Goal: Navigation & Orientation: Locate item on page

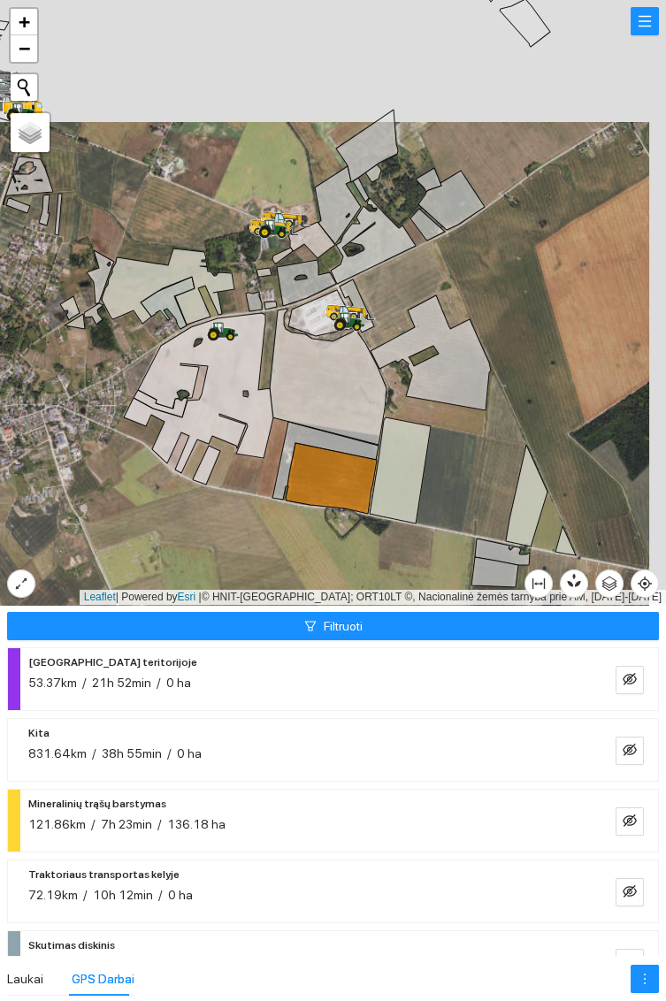
click at [326, 384] on icon at bounding box center [328, 377] width 117 height 136
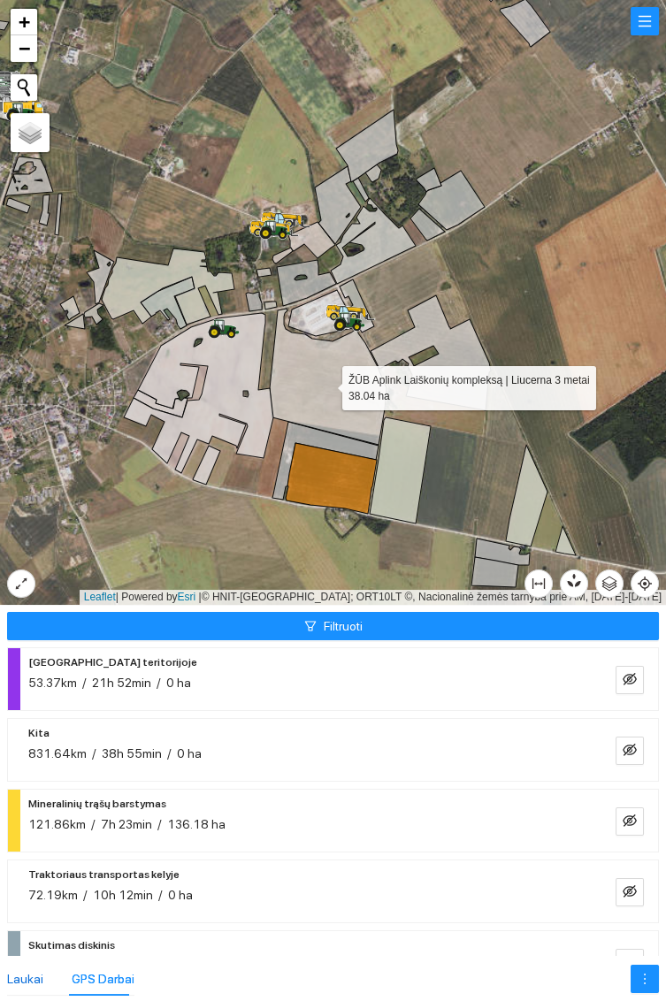
click at [36, 972] on div "Laukai" at bounding box center [25, 978] width 36 height 19
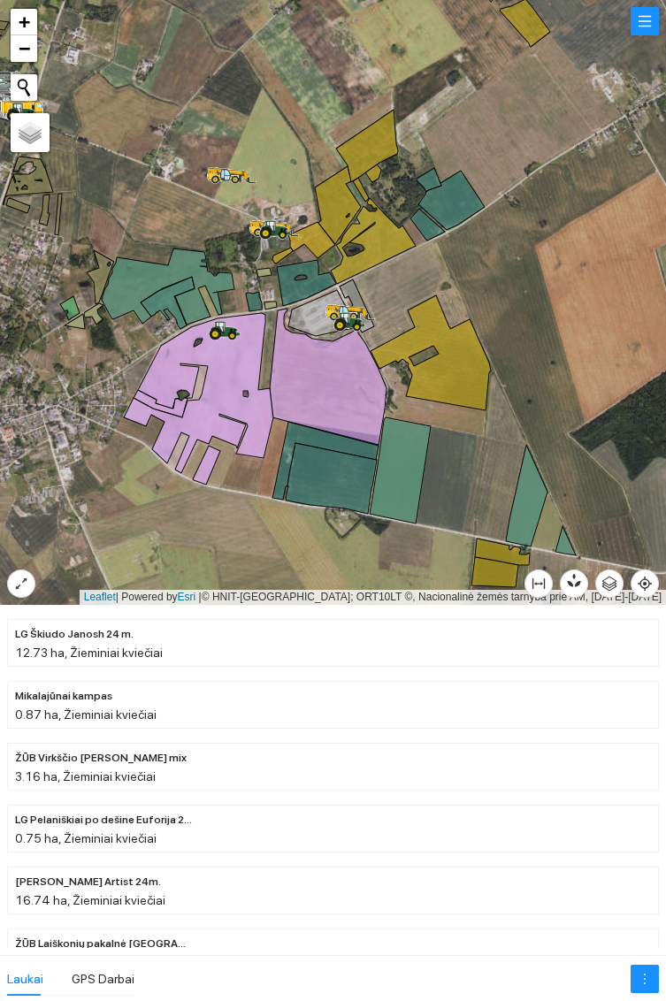
click at [318, 393] on icon at bounding box center [328, 377] width 117 height 136
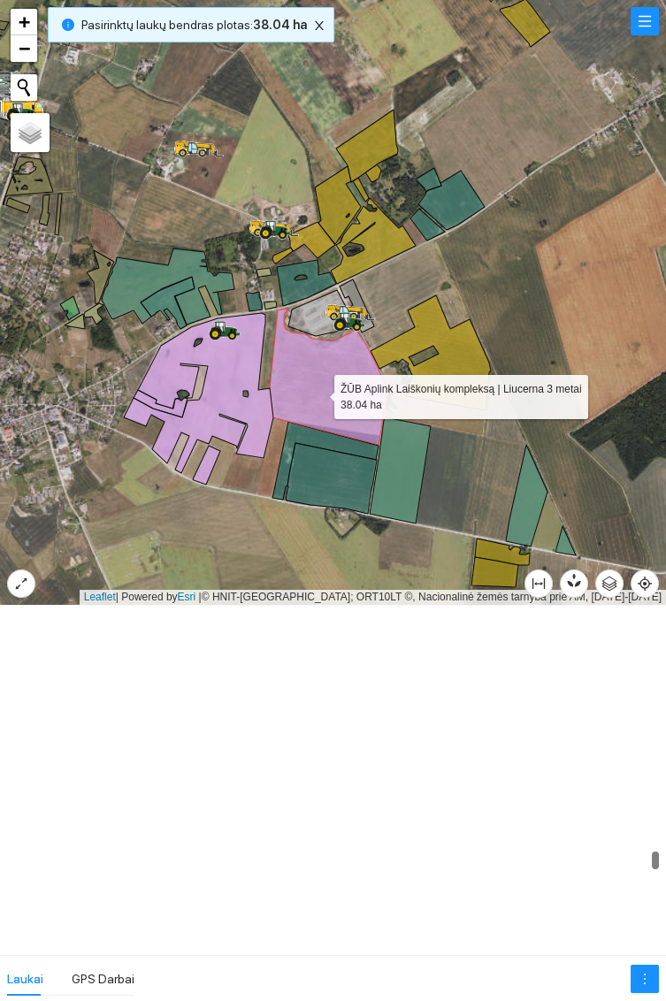
scroll to position [13769, 0]
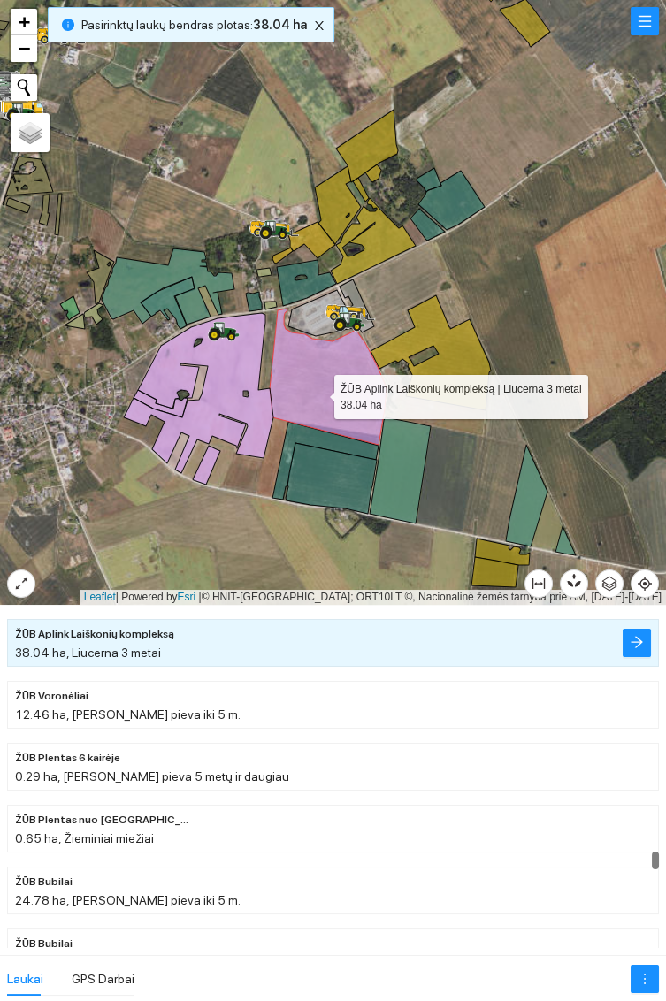
click at [243, 369] on icon at bounding box center [198, 393] width 149 height 160
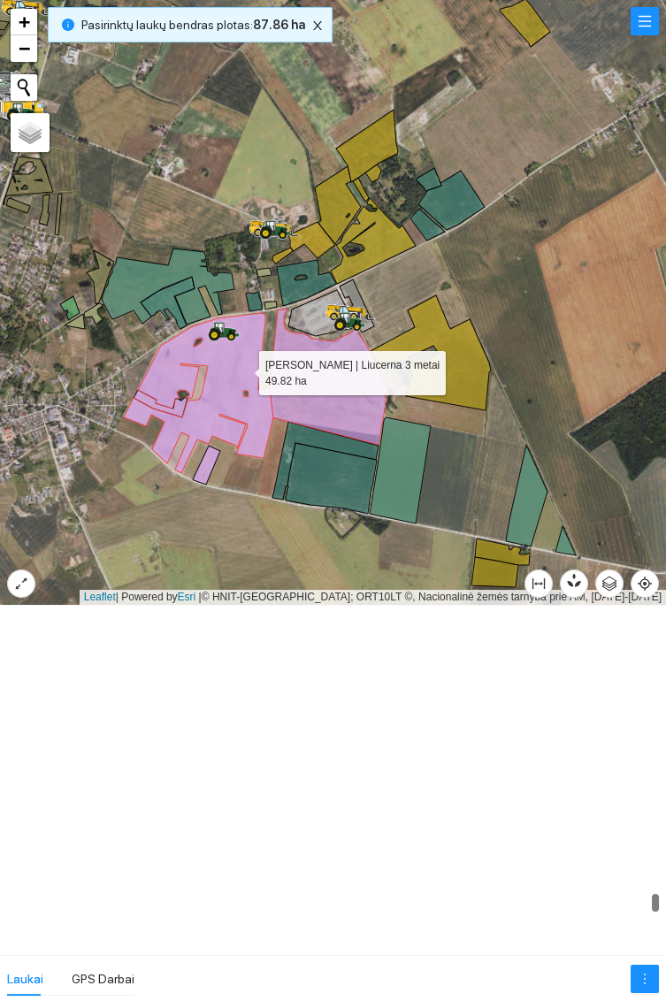
scroll to position [16239, 0]
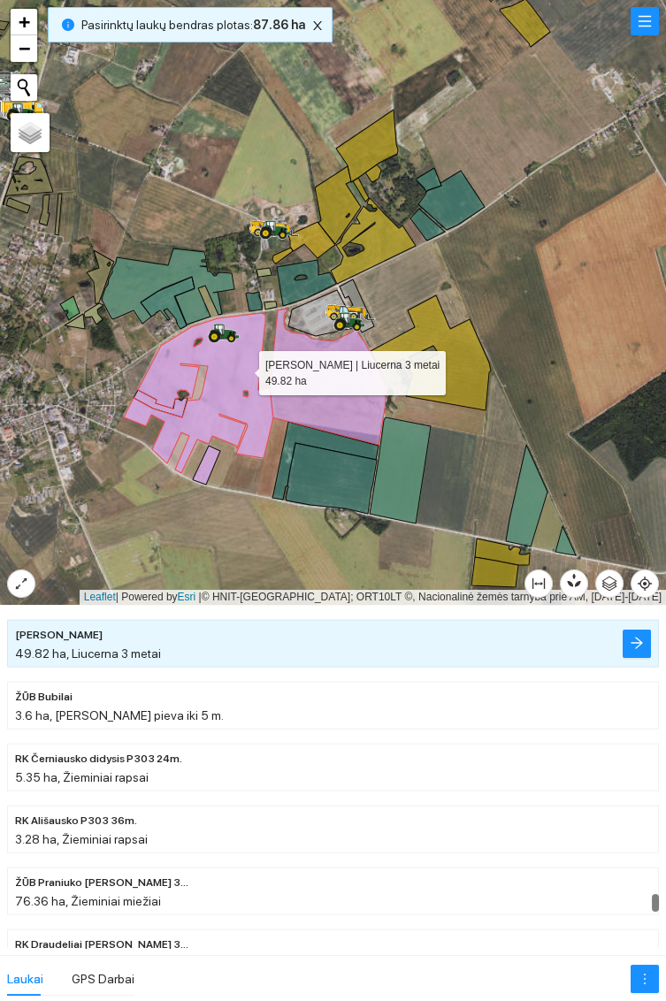
click at [199, 469] on icon at bounding box center [206, 465] width 27 height 39
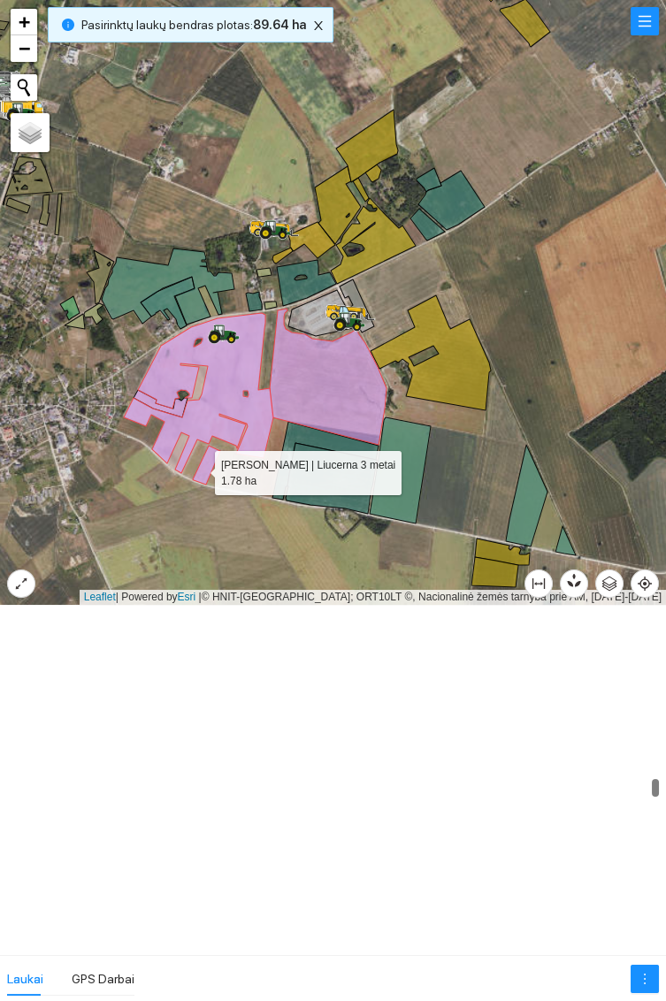
scroll to position [9632, 0]
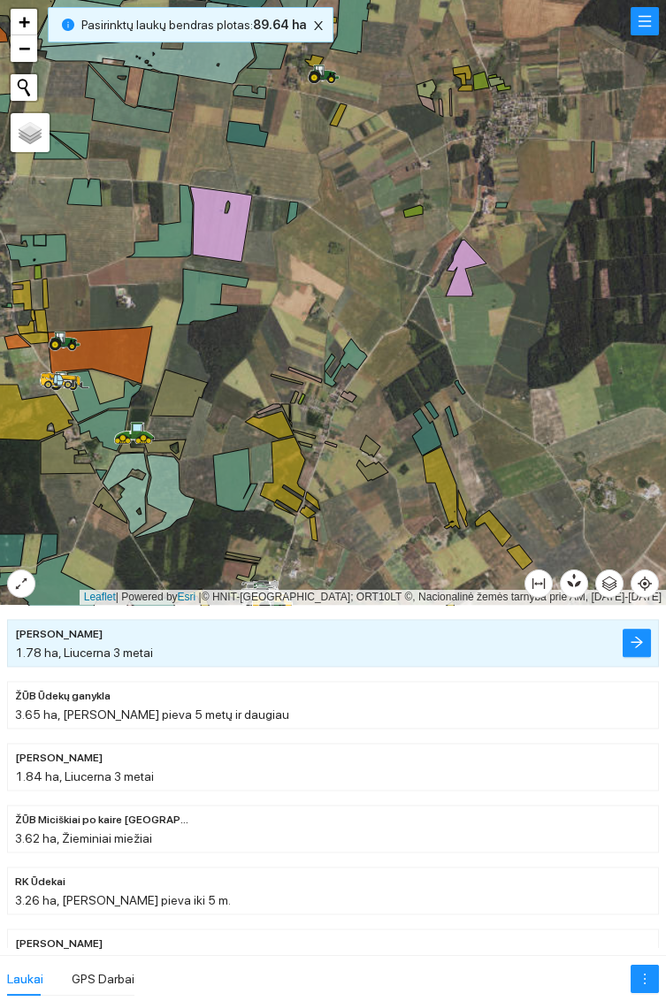
click at [220, 220] on icon at bounding box center [221, 224] width 62 height 75
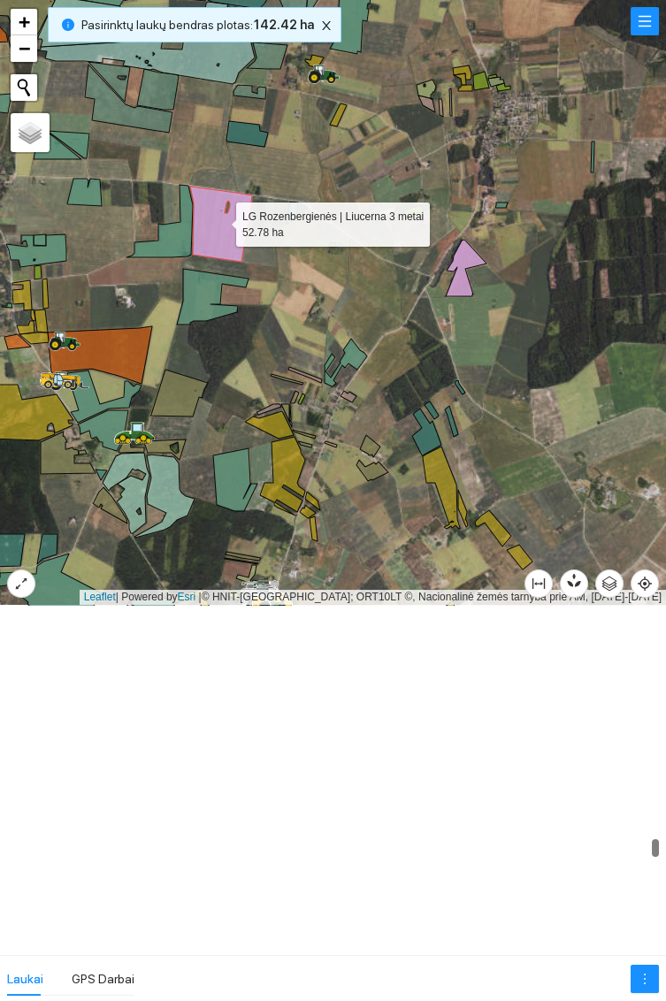
scroll to position [13090, 0]
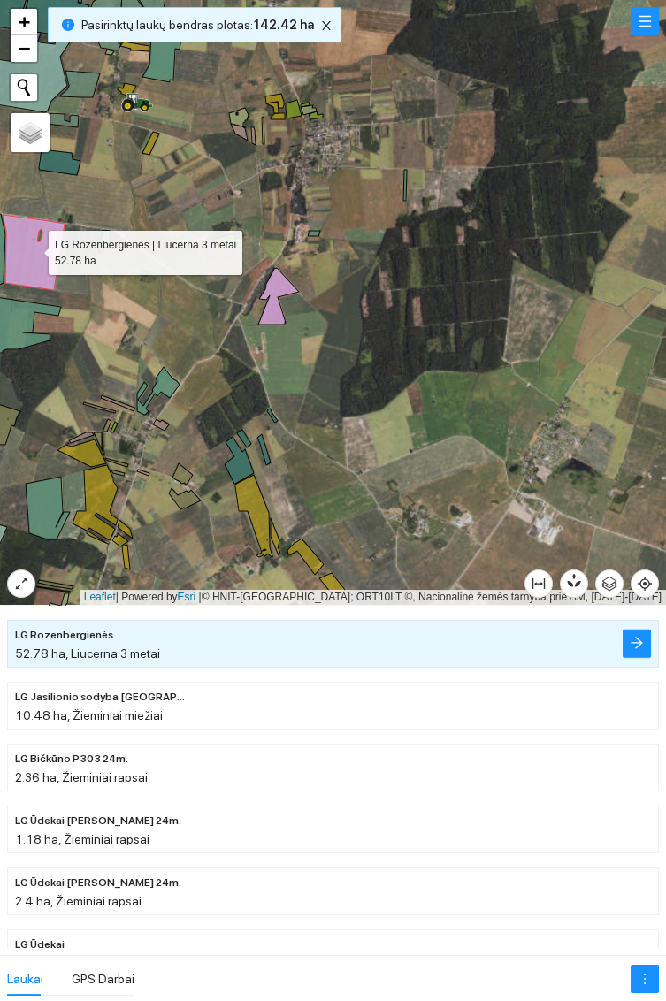
click at [283, 292] on icon at bounding box center [278, 296] width 41 height 57
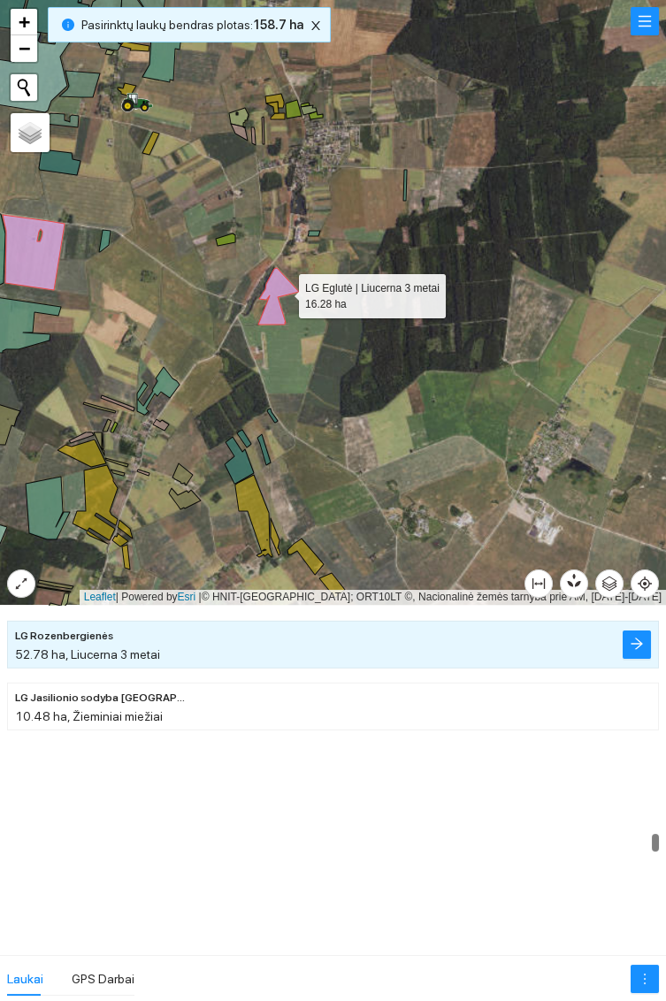
scroll to position [12782, 0]
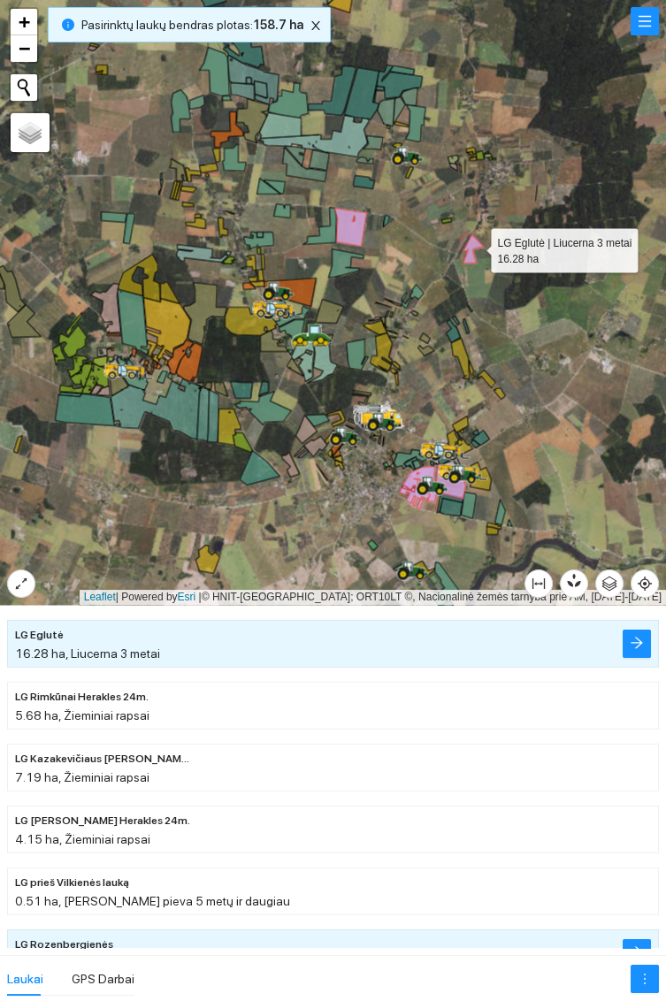
click at [354, 232] on icon at bounding box center [350, 227] width 32 height 38
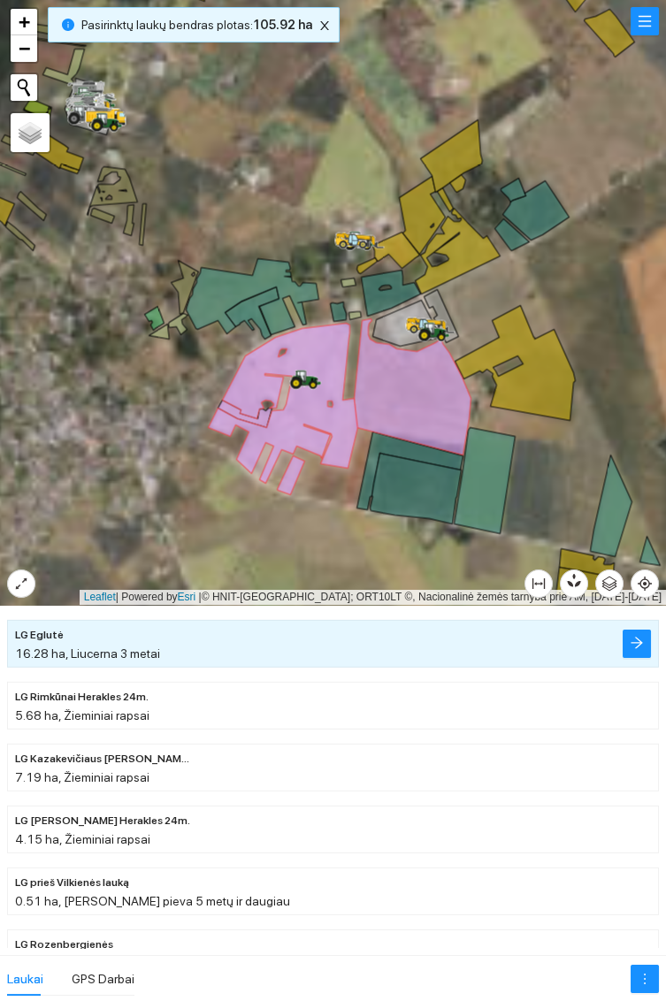
click at [411, 418] on icon at bounding box center [412, 386] width 117 height 136
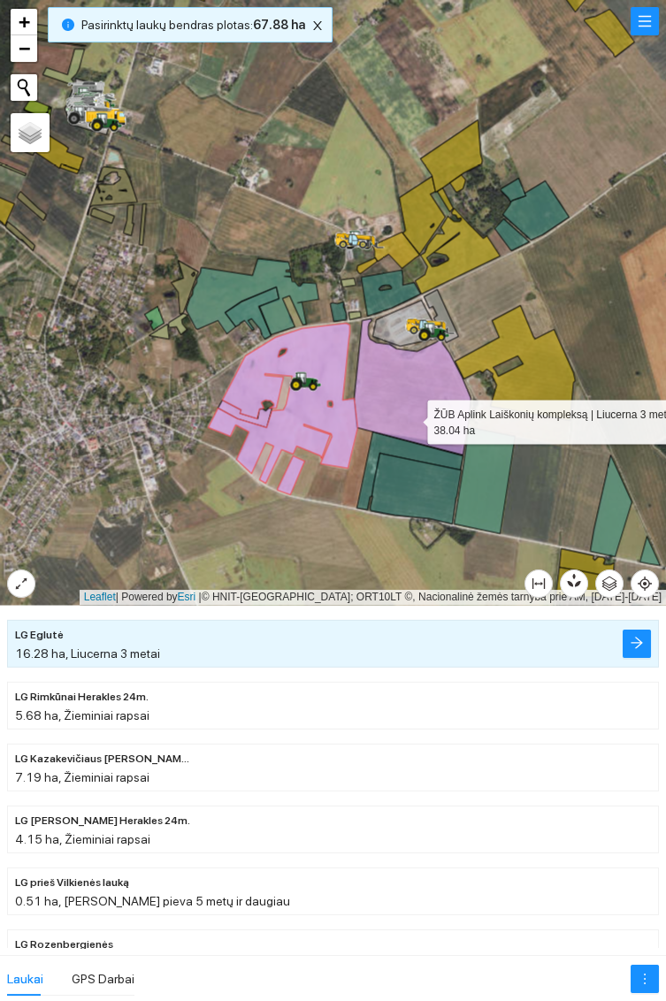
click at [297, 428] on icon at bounding box center [282, 403] width 149 height 160
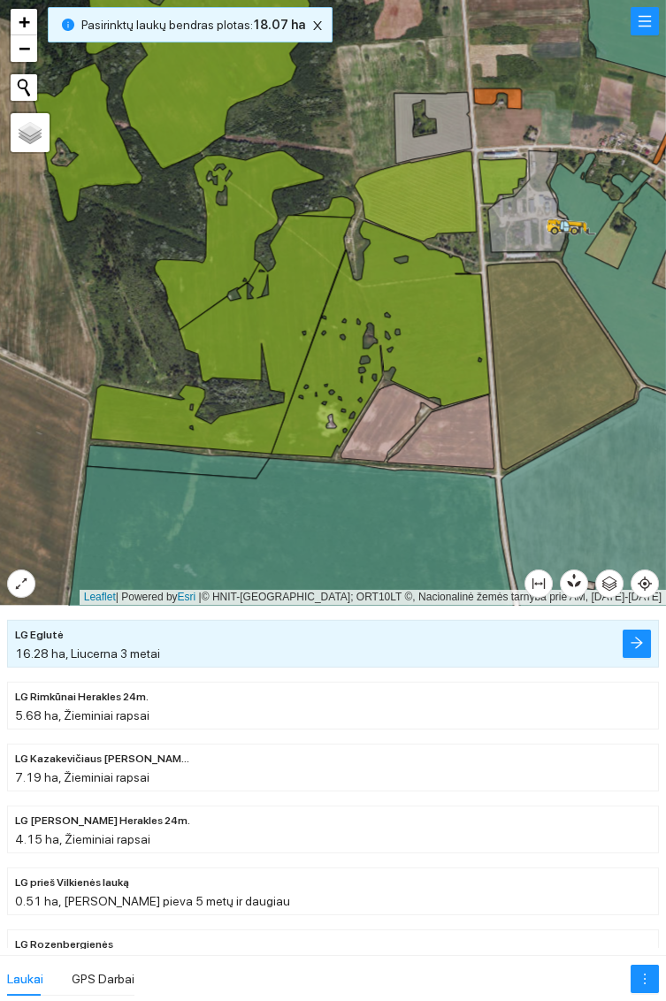
click at [417, 336] on icon at bounding box center [381, 339] width 218 height 236
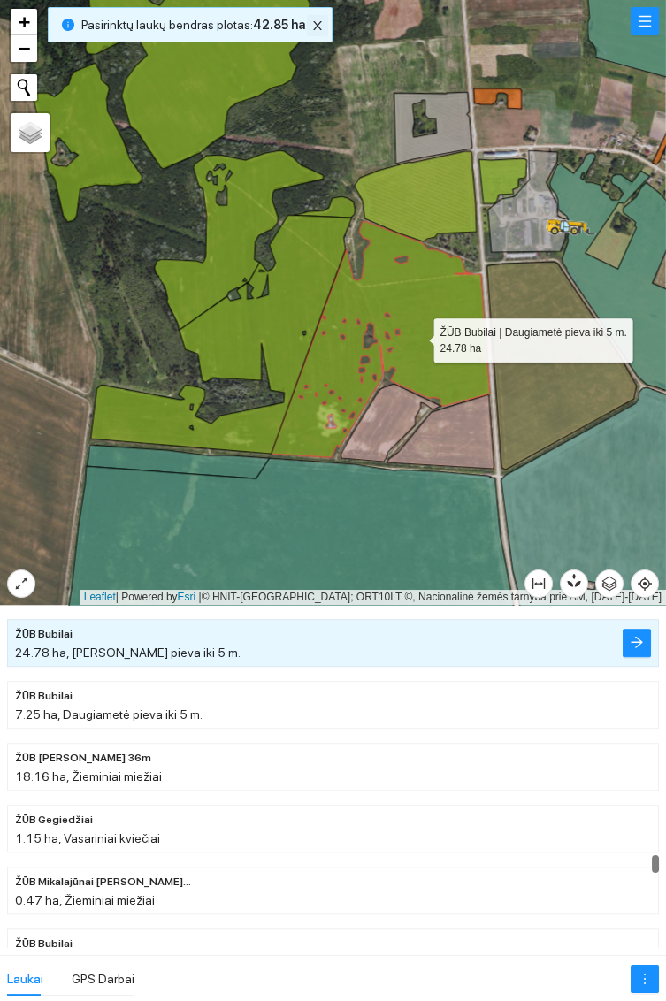
click at [313, 27] on icon "close" at bounding box center [317, 25] width 9 height 9
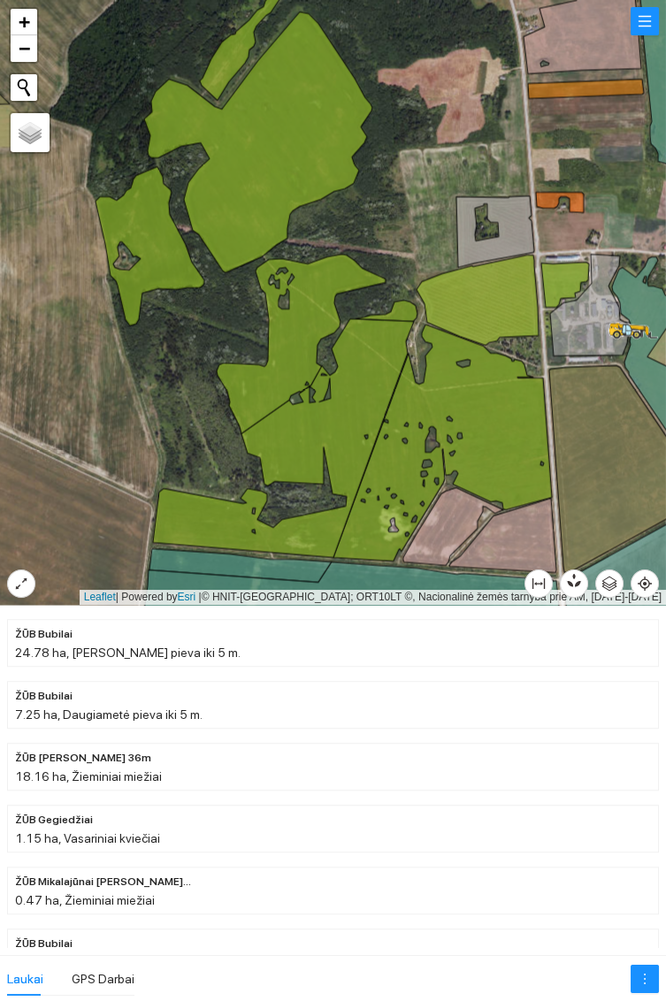
click at [494, 445] on icon at bounding box center [442, 443] width 218 height 236
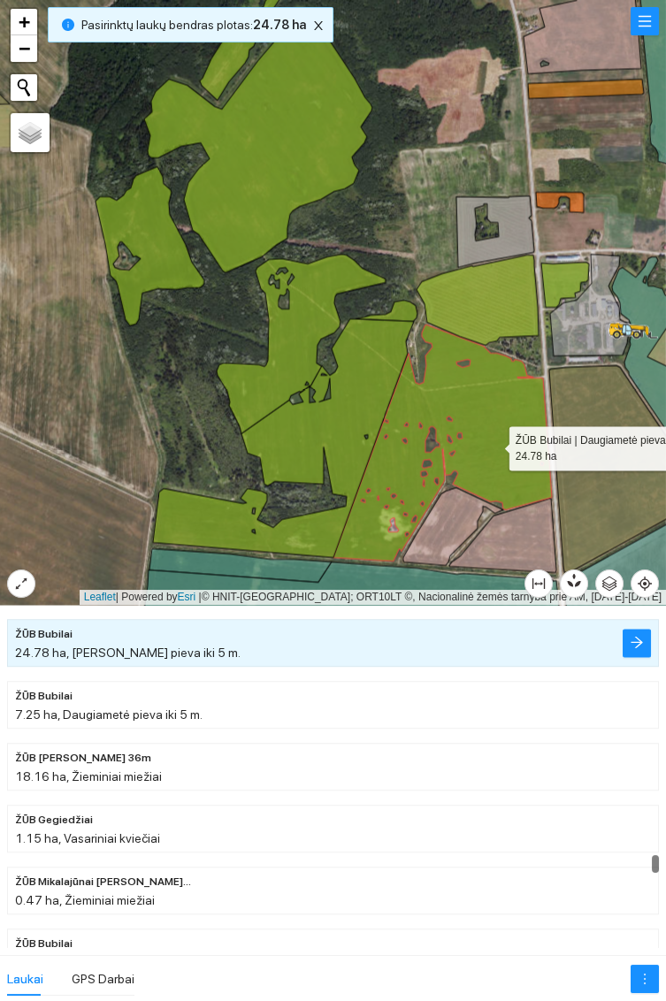
click at [485, 303] on icon at bounding box center [478, 300] width 122 height 90
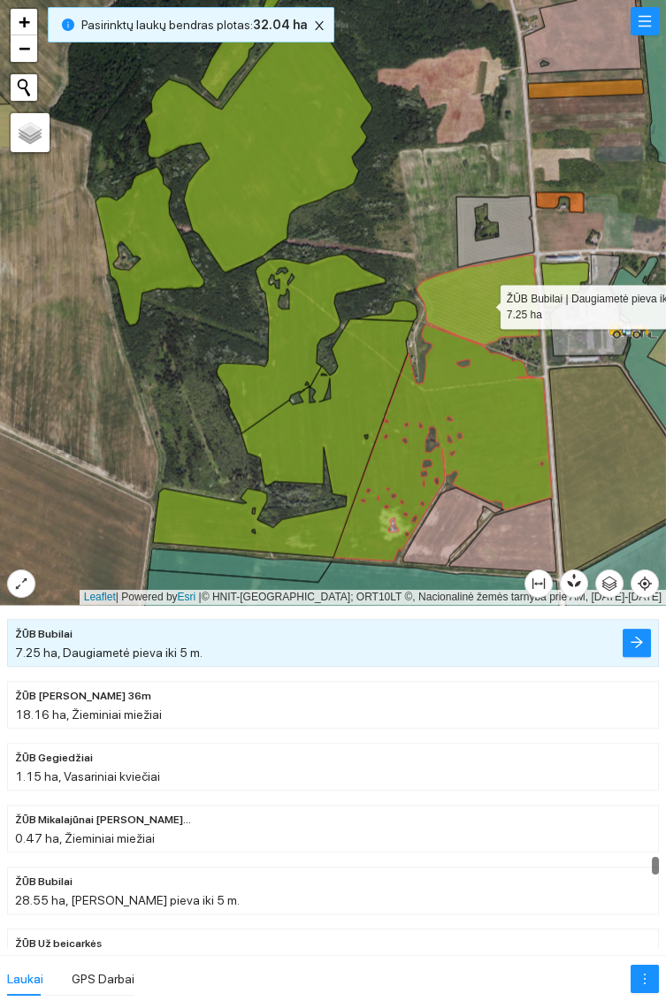
click at [357, 411] on icon at bounding box center [283, 437] width 261 height 239
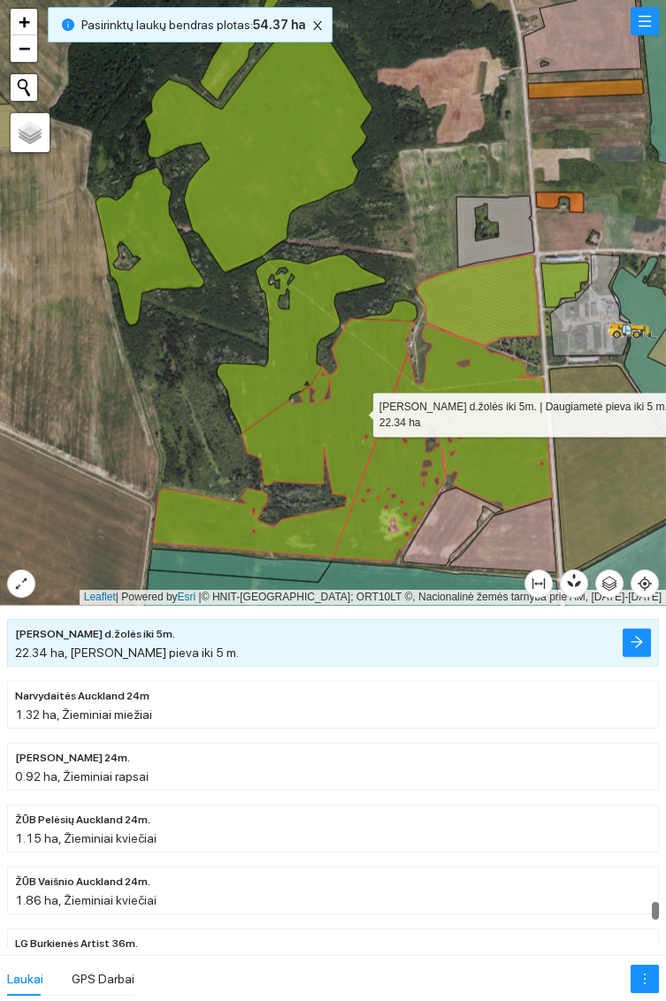
click at [295, 356] on icon at bounding box center [301, 344] width 169 height 180
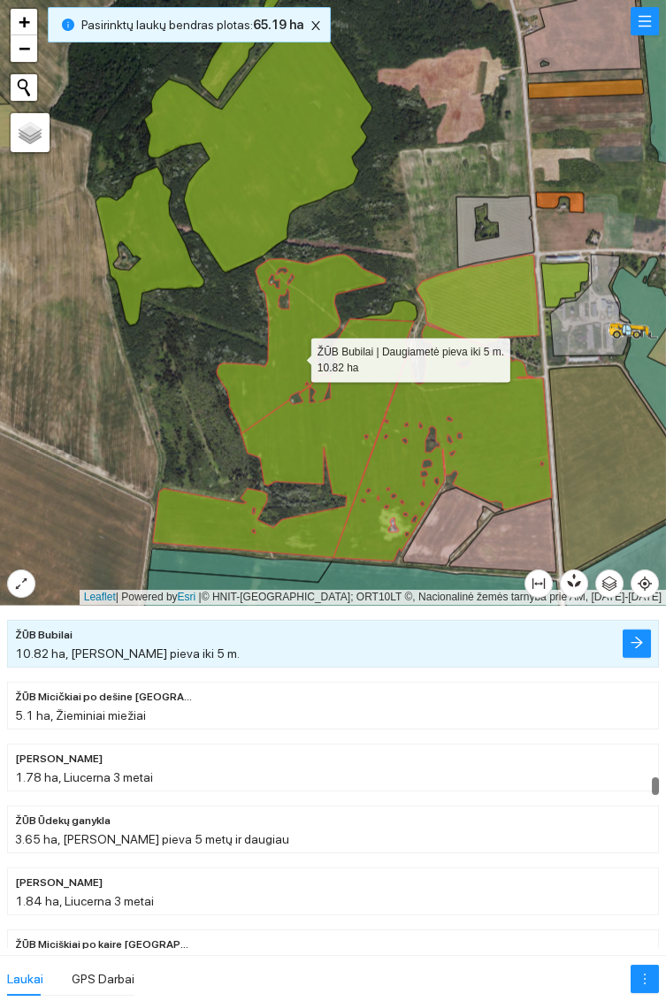
click at [290, 152] on icon at bounding box center [258, 141] width 228 height 261
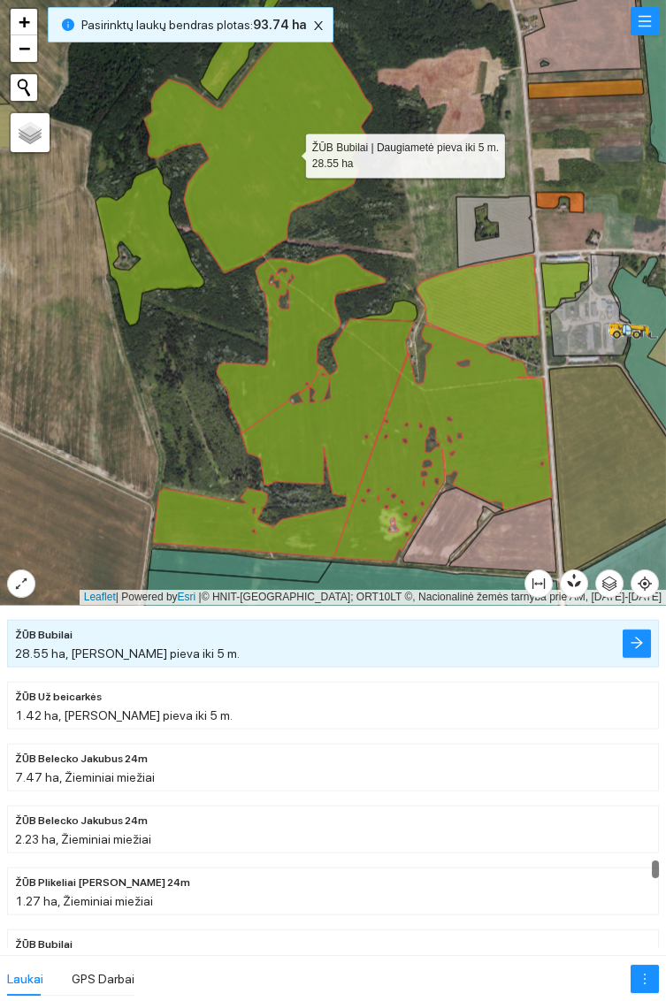
click at [168, 274] on icon at bounding box center [150, 245] width 109 height 159
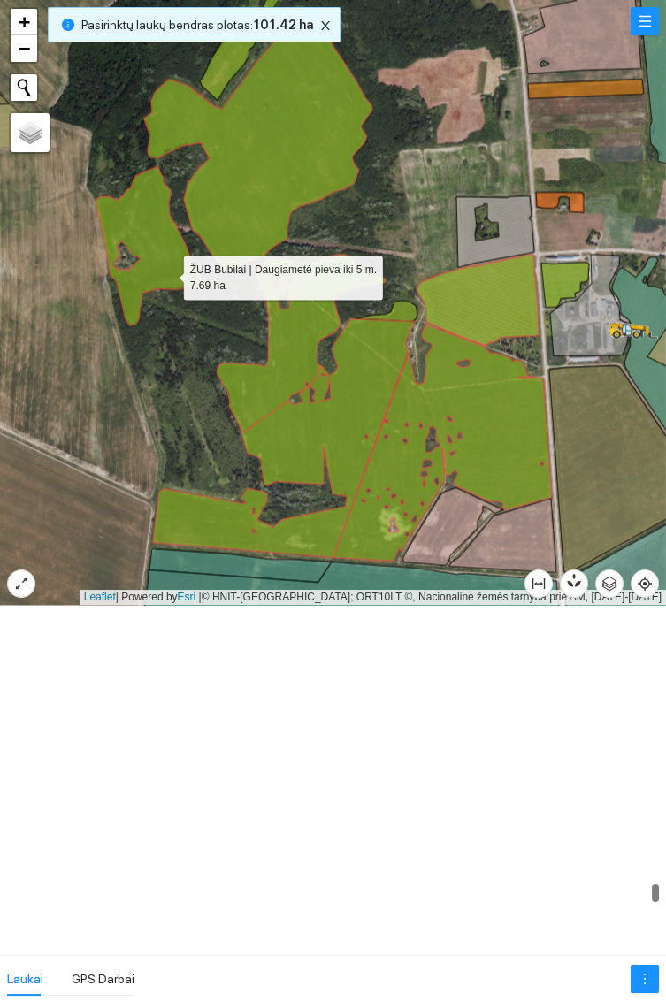
scroll to position [15689, 0]
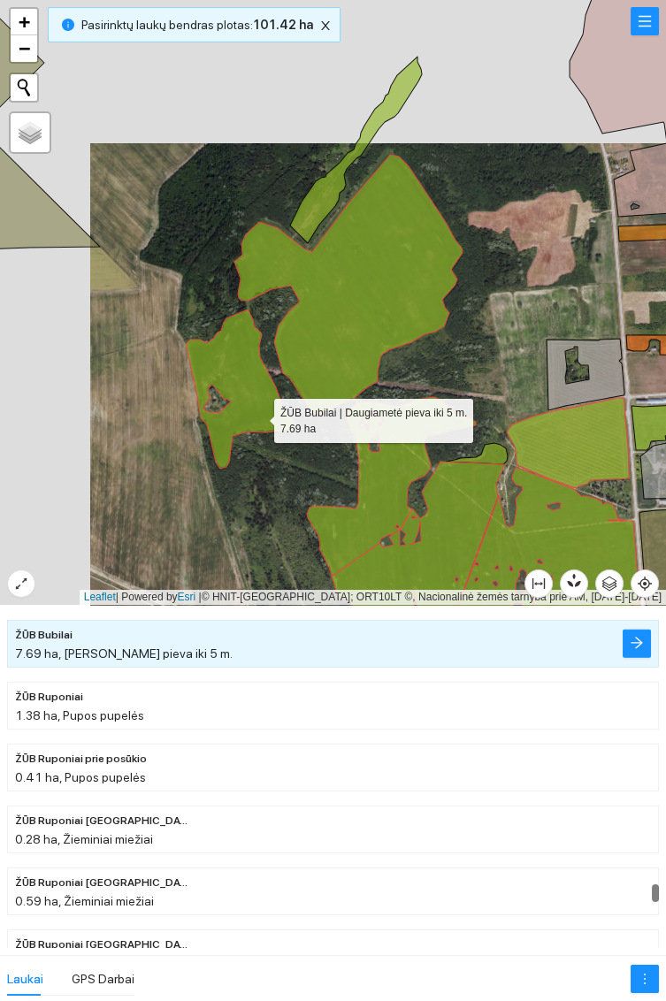
click at [318, 192] on icon at bounding box center [356, 150] width 132 height 187
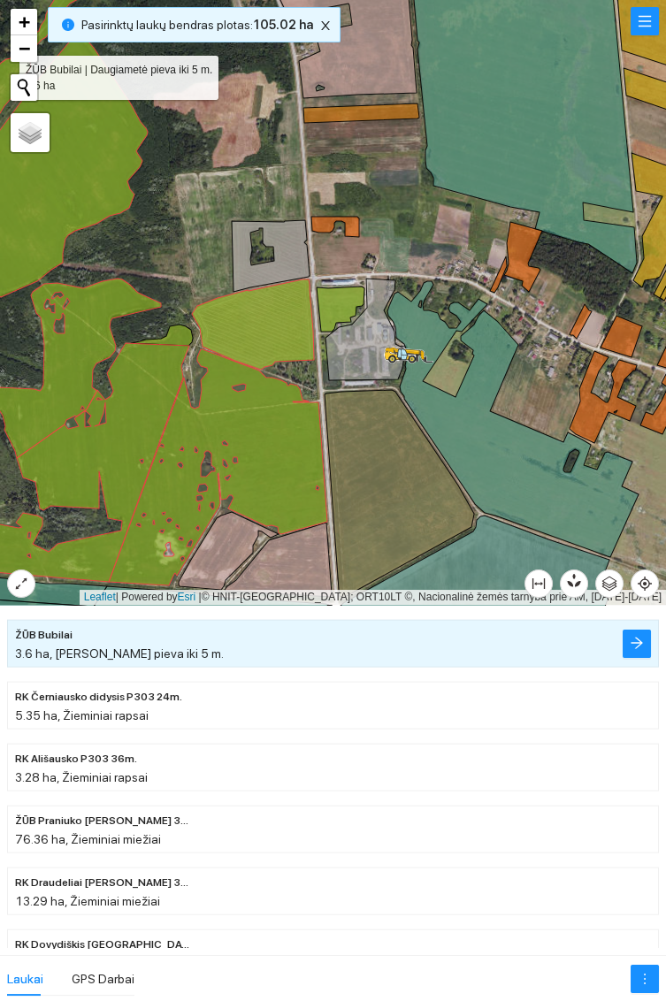
click at [341, 299] on icon at bounding box center [341, 309] width 48 height 45
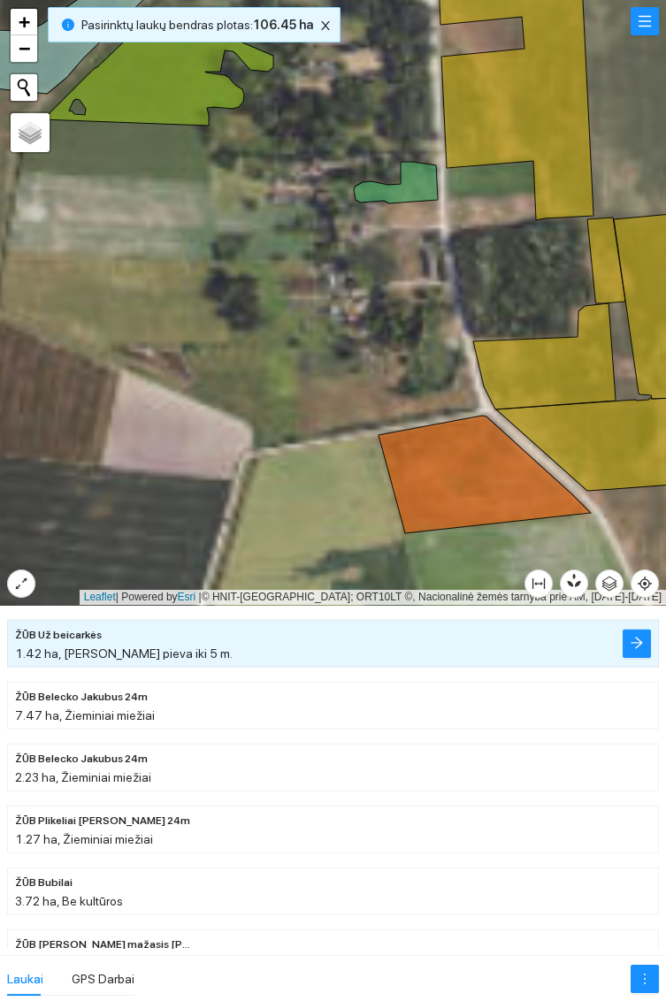
click at [407, 180] on icon at bounding box center [396, 183] width 84 height 42
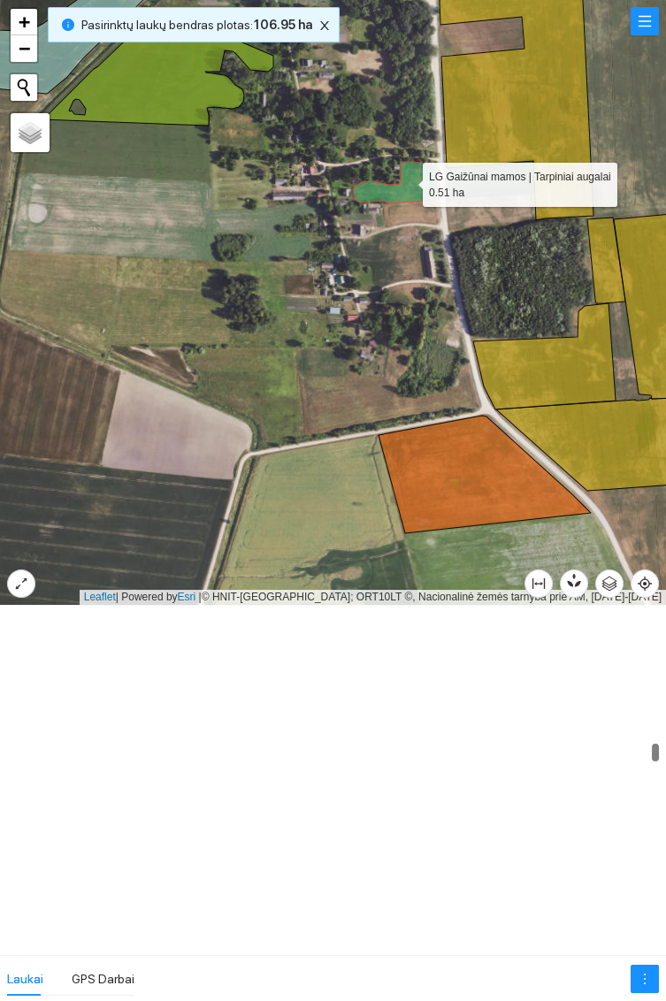
scroll to position [7594, 0]
